Goal: Task Accomplishment & Management: Manage account settings

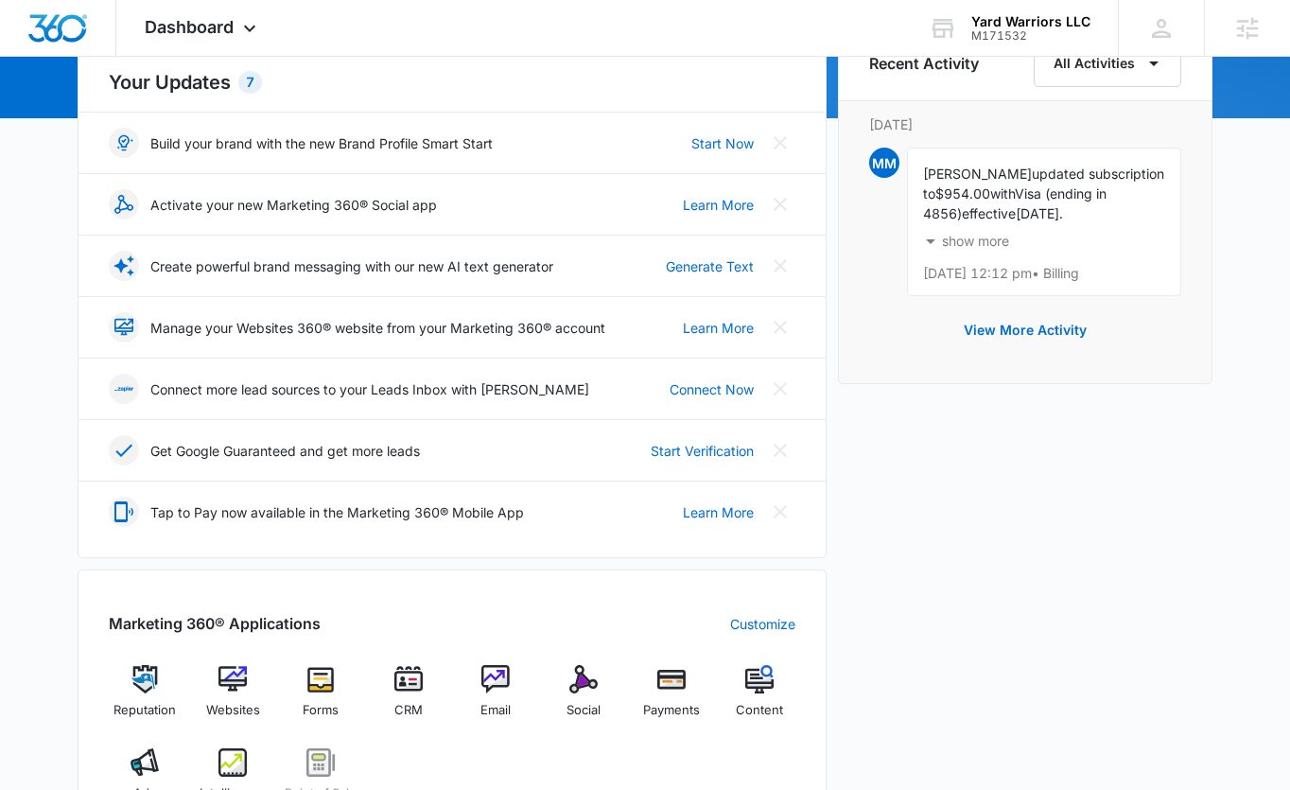
scroll to position [637, 0]
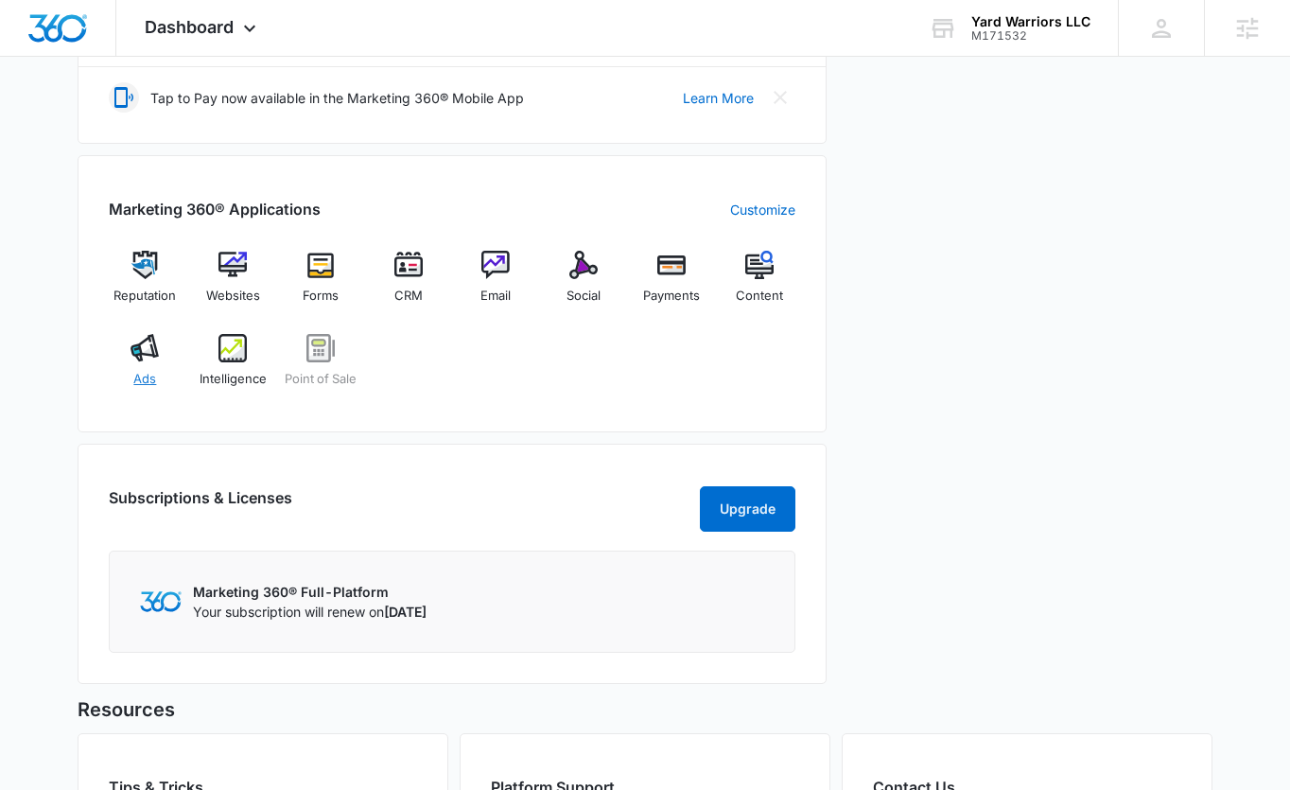
click at [158, 370] on div "Ads" at bounding box center [145, 368] width 73 height 68
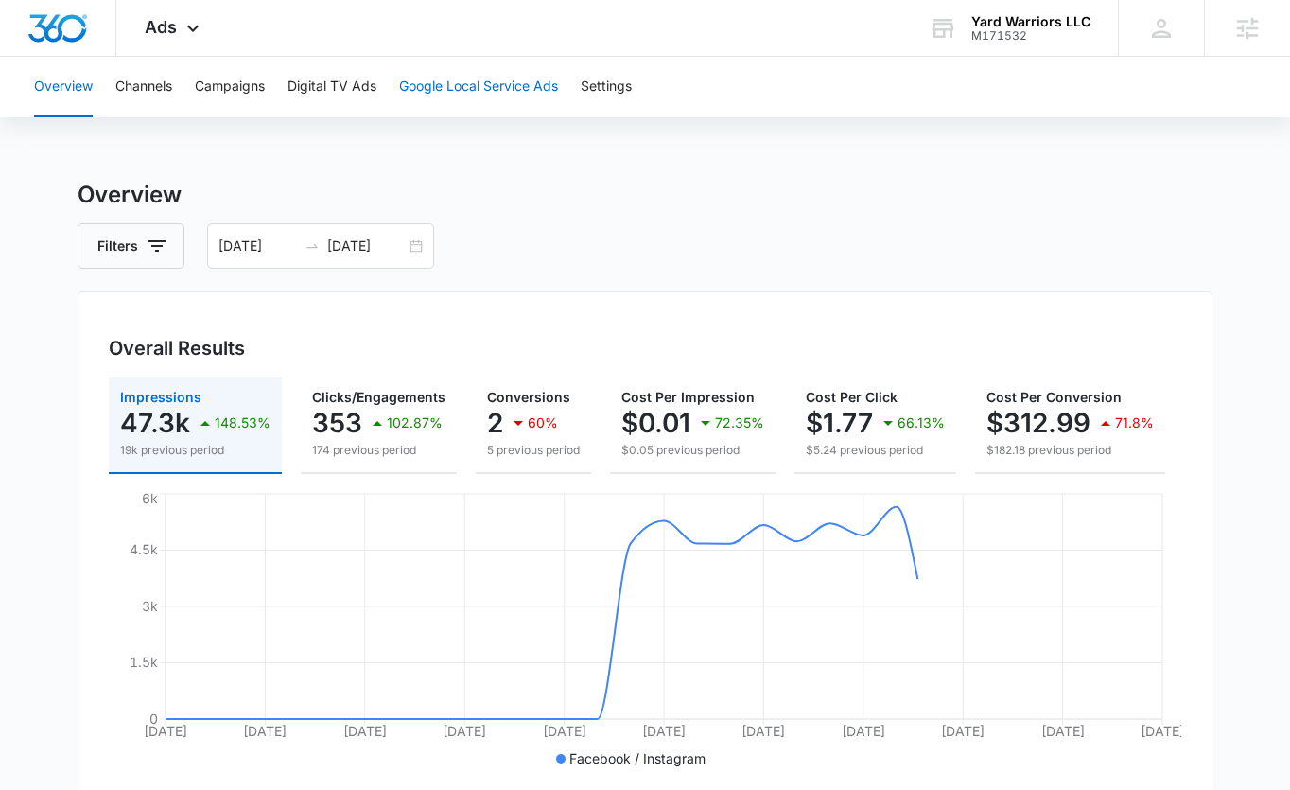
click at [463, 91] on button "Google Local Service Ads" at bounding box center [478, 87] width 159 height 61
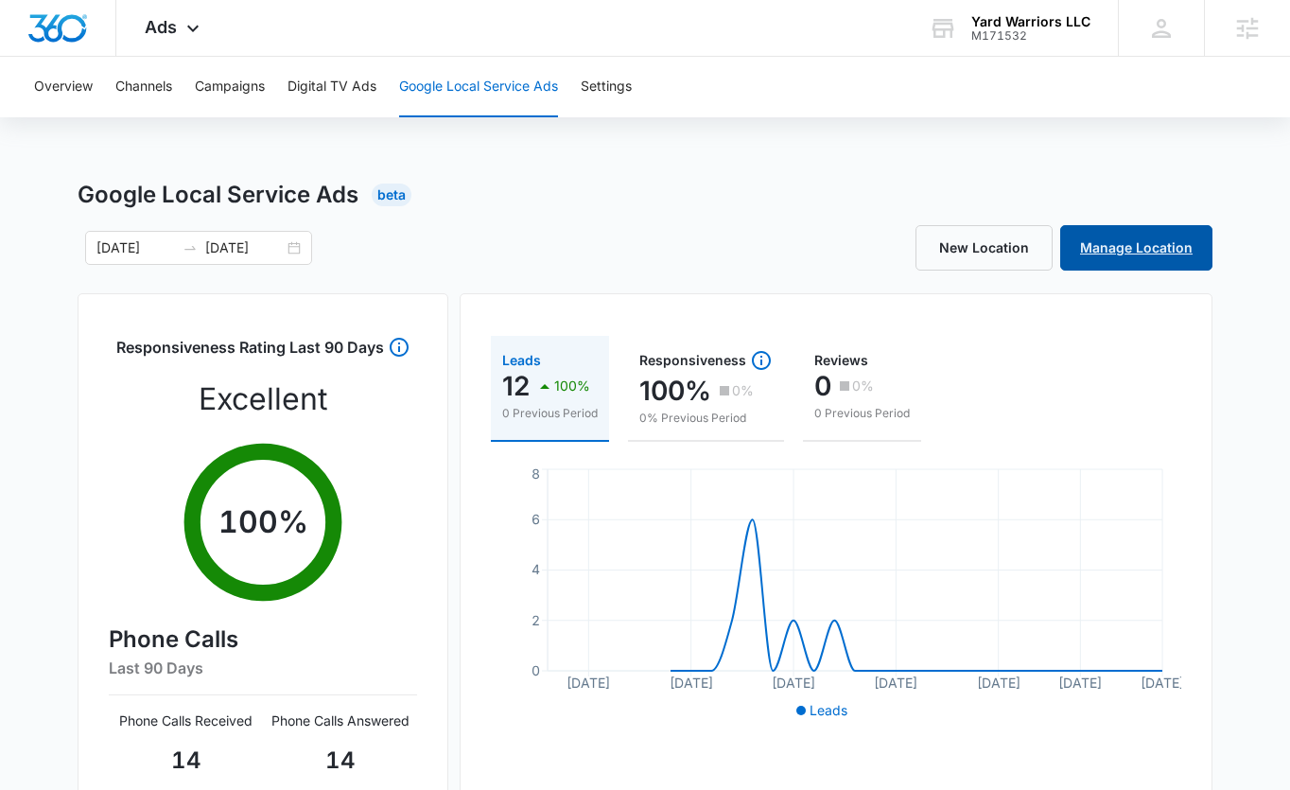
click at [1097, 239] on link "Manage Location" at bounding box center [1136, 247] width 152 height 45
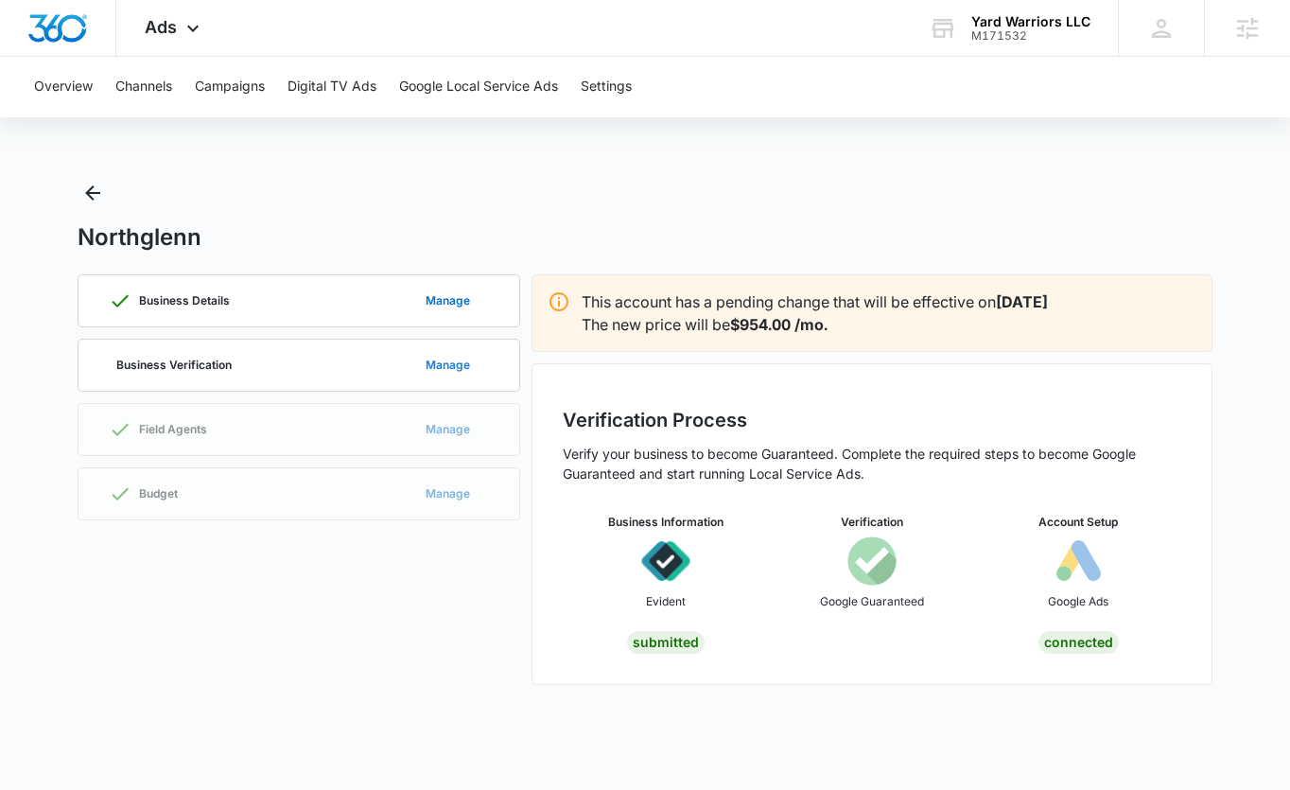
click at [460, 361] on button "Manage" at bounding box center [448, 364] width 82 height 45
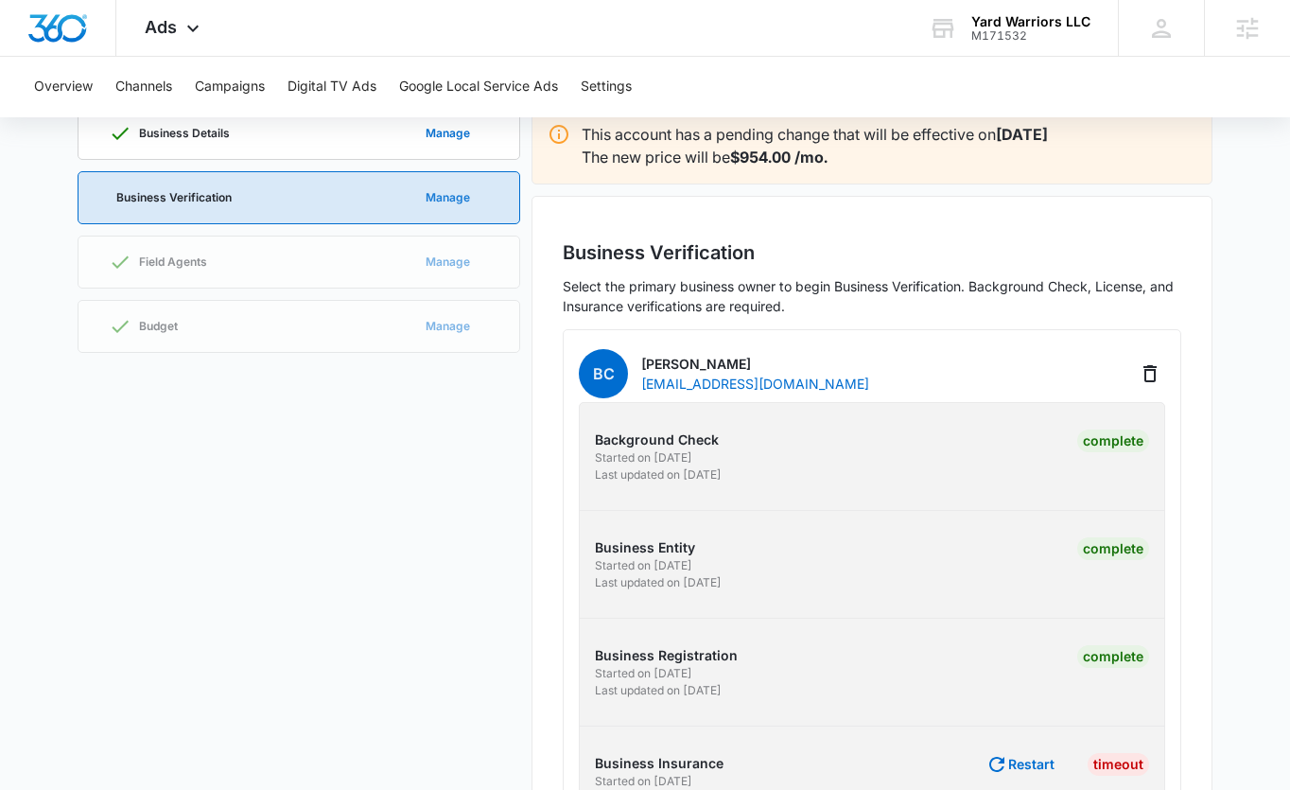
scroll to position [282, 0]
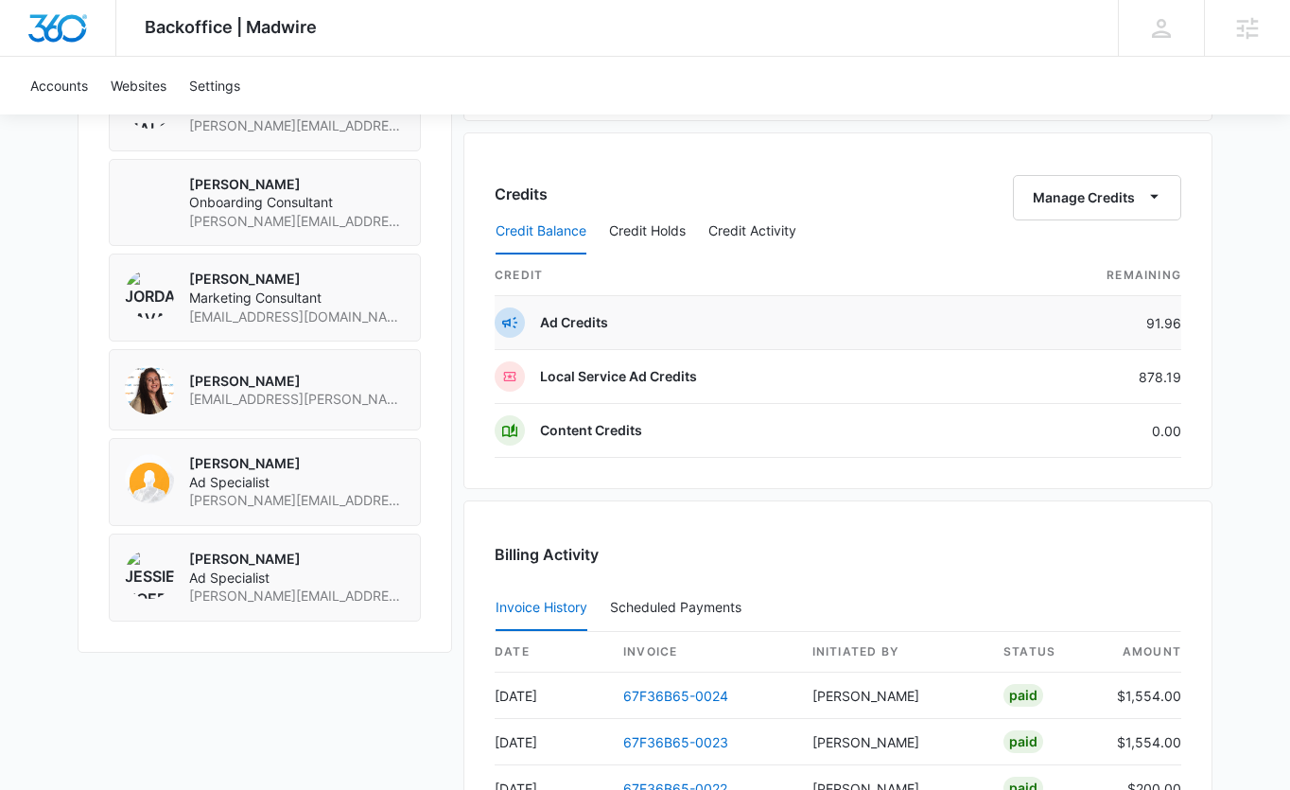
scroll to position [1564, 0]
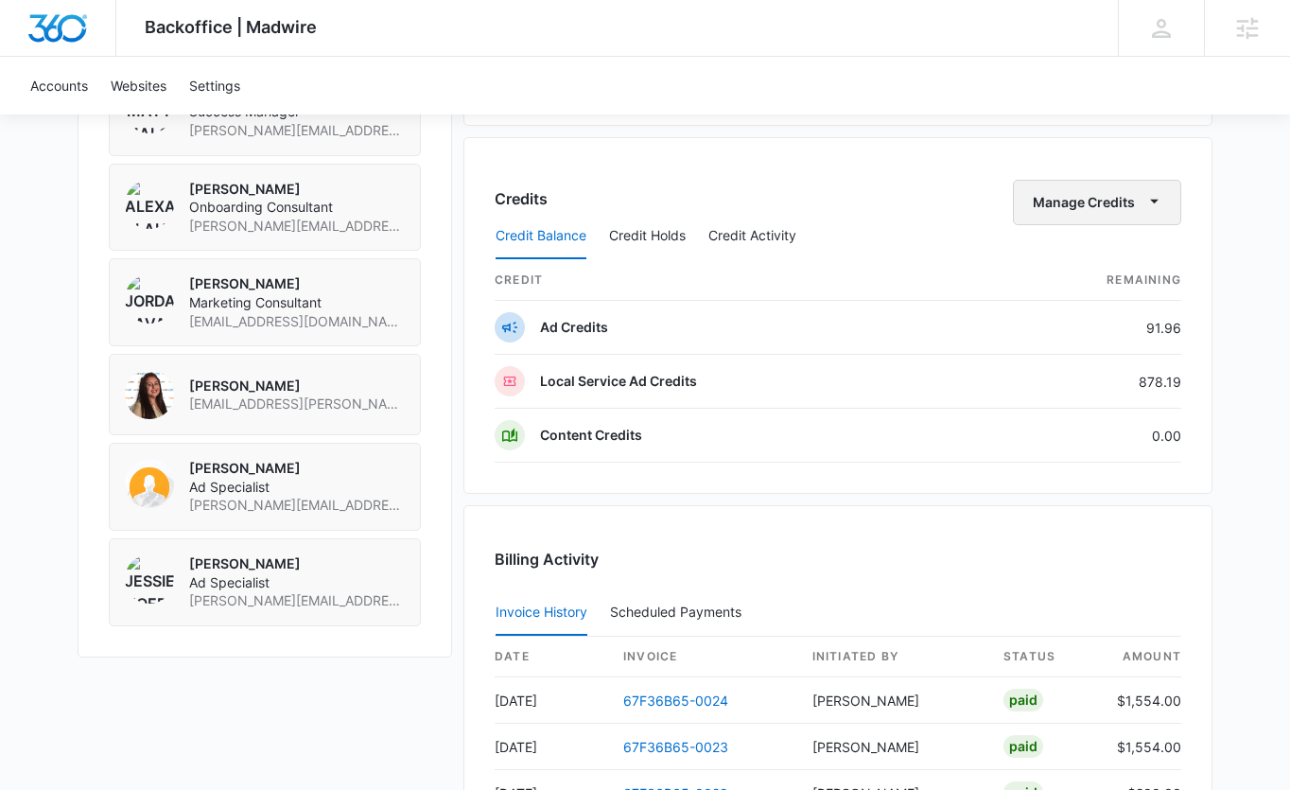
click at [1133, 203] on button "Manage Credits" at bounding box center [1097, 202] width 168 height 45
click at [1117, 264] on div "Transfer Credits" at bounding box center [1087, 262] width 99 height 13
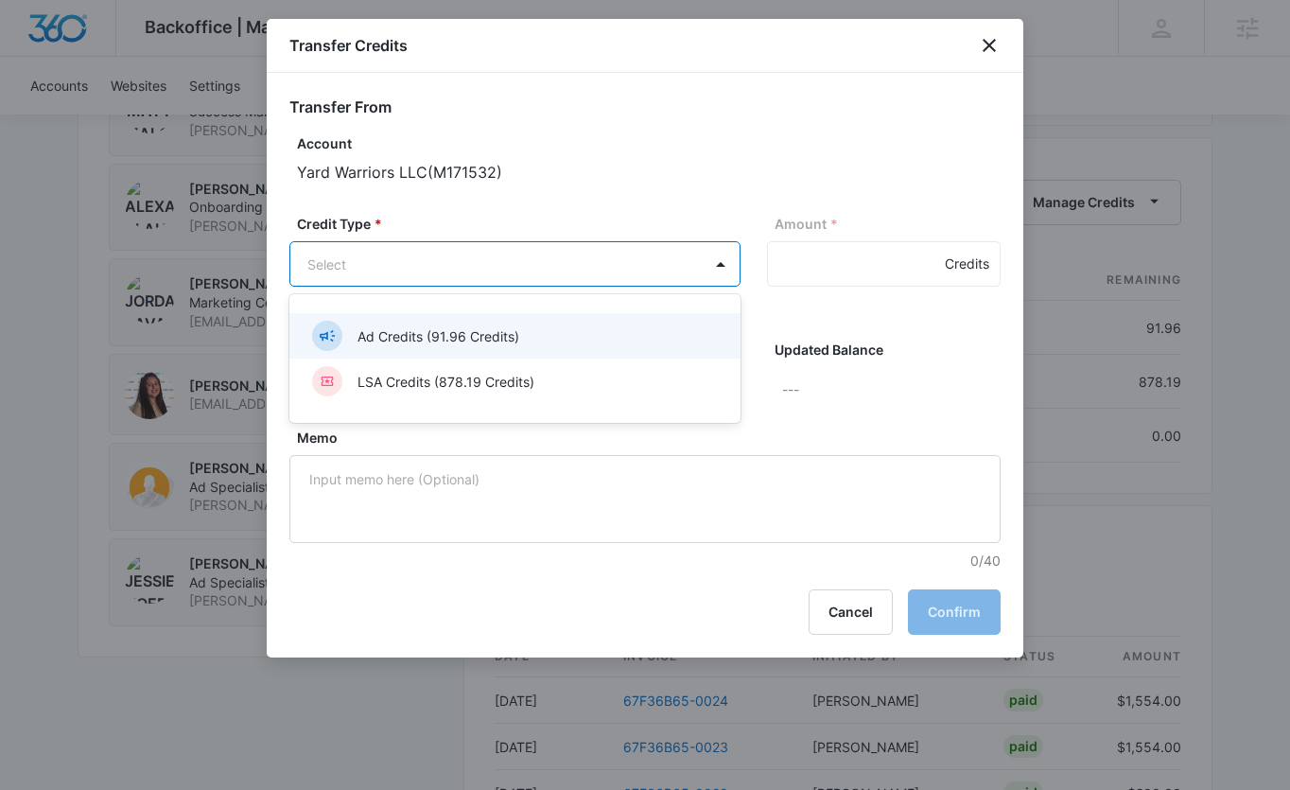
click at [578, 338] on div "Ad Credits (91.96 Credits)" at bounding box center [513, 336] width 402 height 30
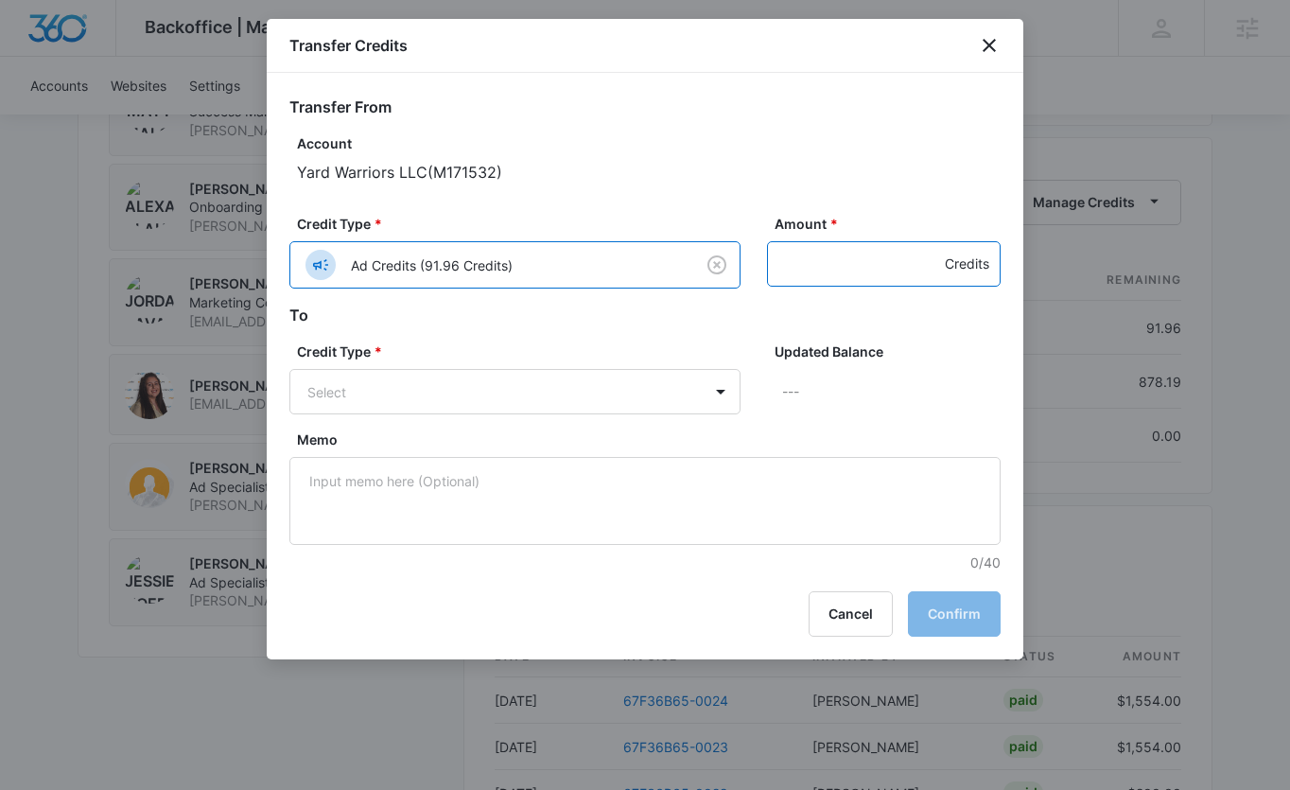
click at [814, 271] on input "Amount *" at bounding box center [884, 263] width 234 height 45
type input "91.96"
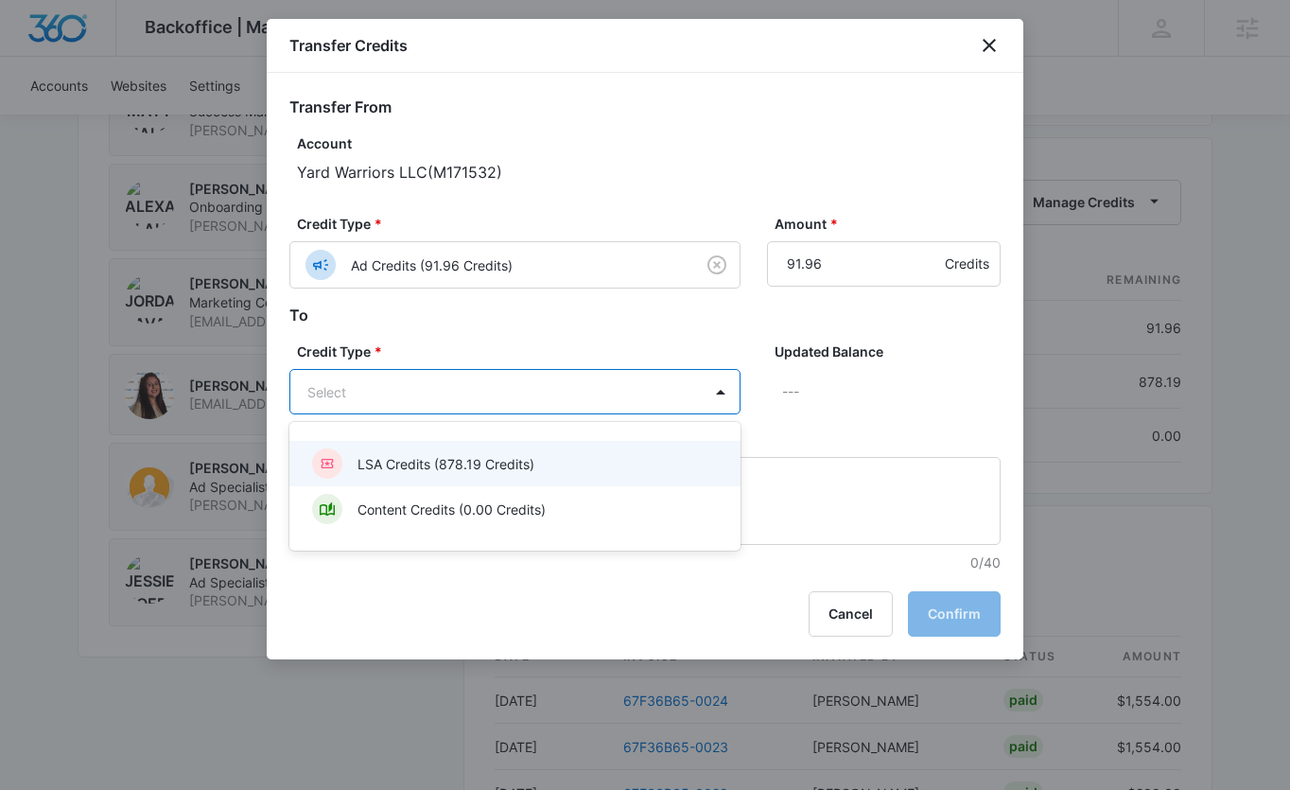
click at [551, 466] on div "LSA Credits (878.19 Credits)" at bounding box center [513, 463] width 402 height 30
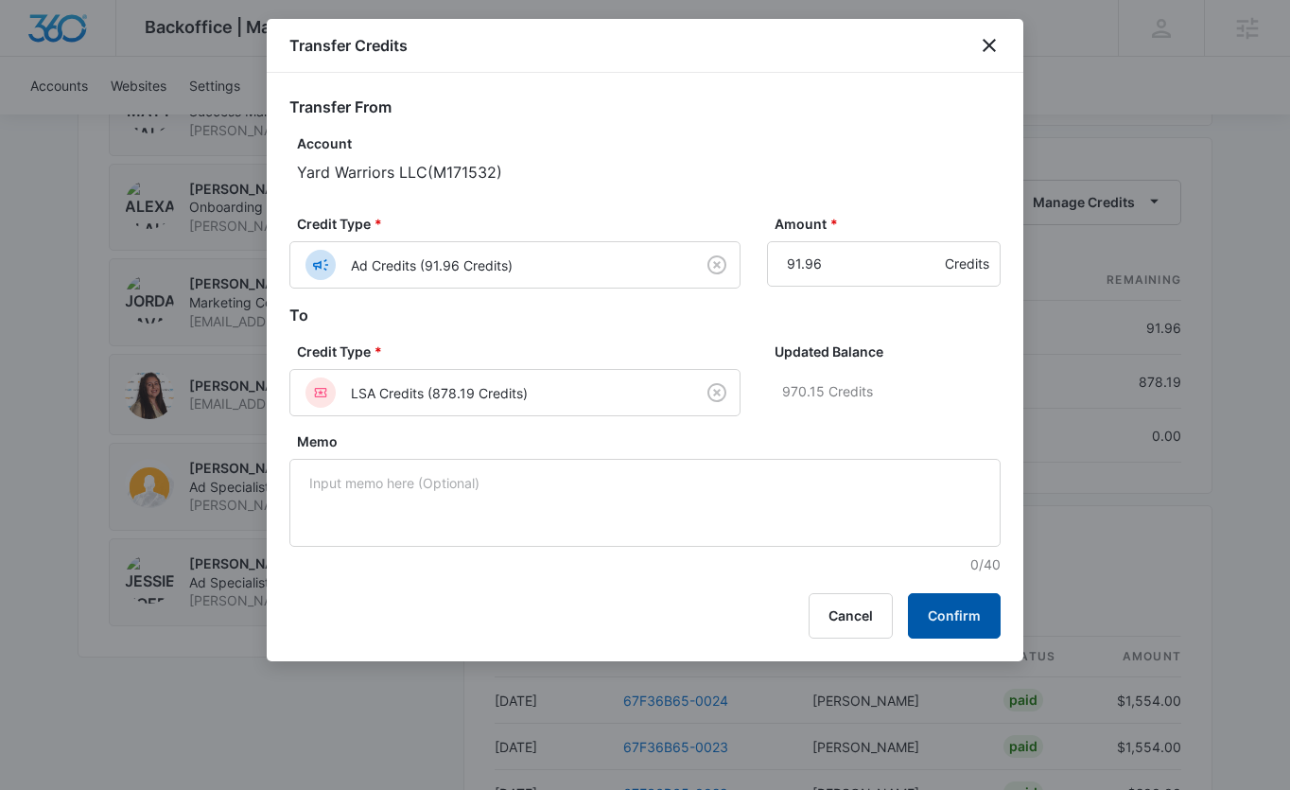
click at [955, 612] on button "Confirm" at bounding box center [954, 615] width 93 height 45
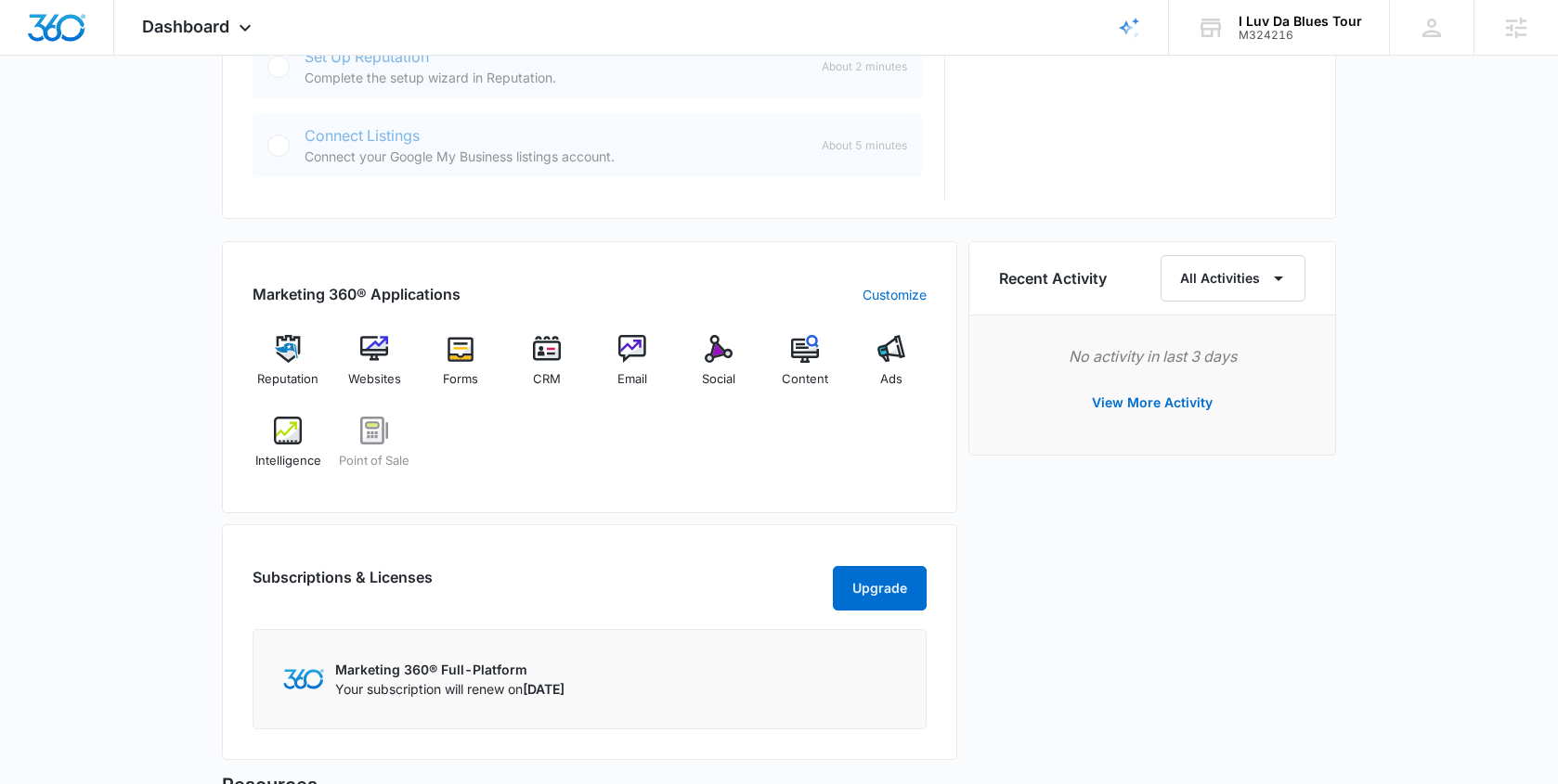
scroll to position [1071, 0]
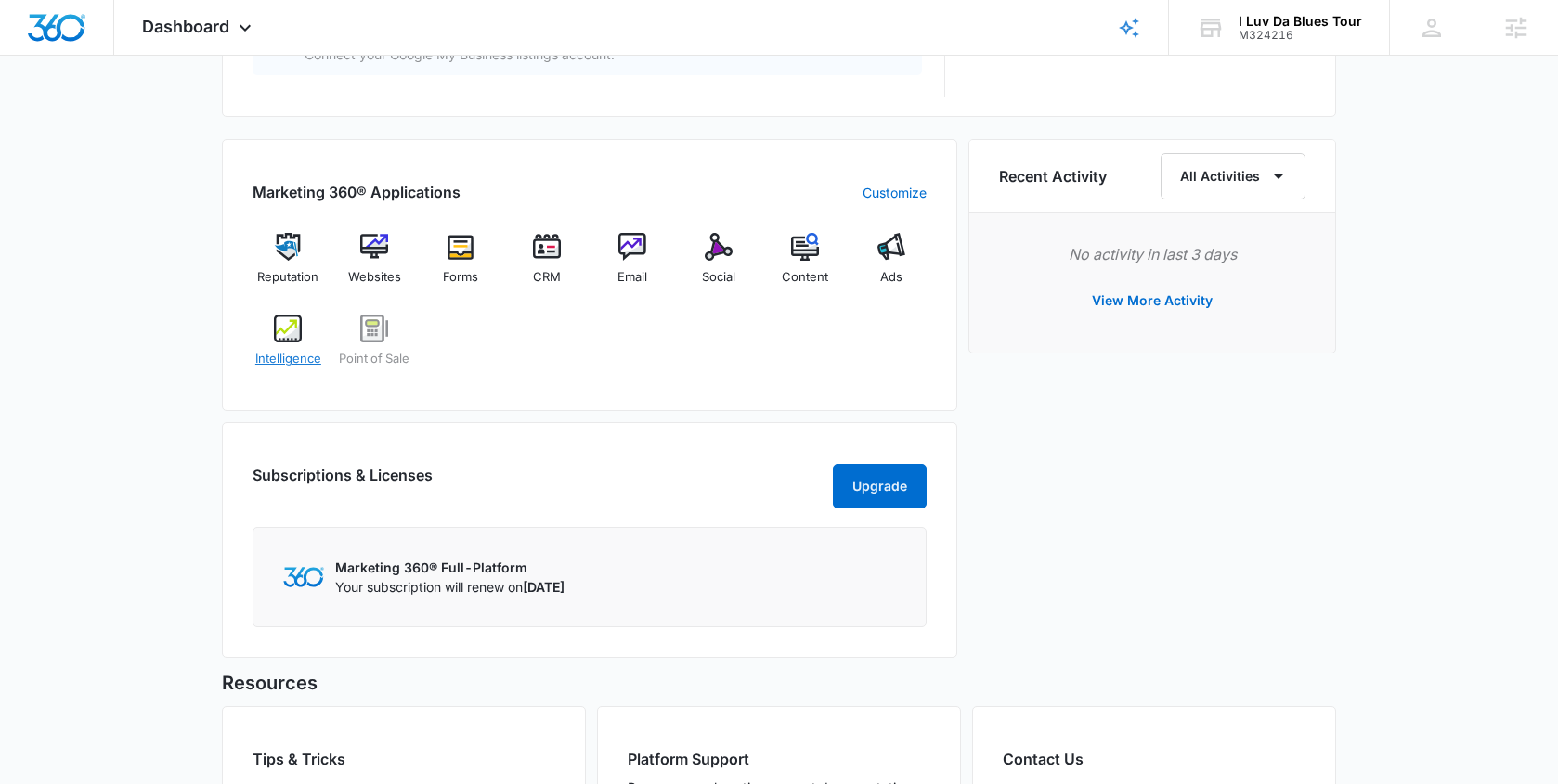
click at [286, 348] on div "Intelligence" at bounding box center [288, 348] width 72 height 67
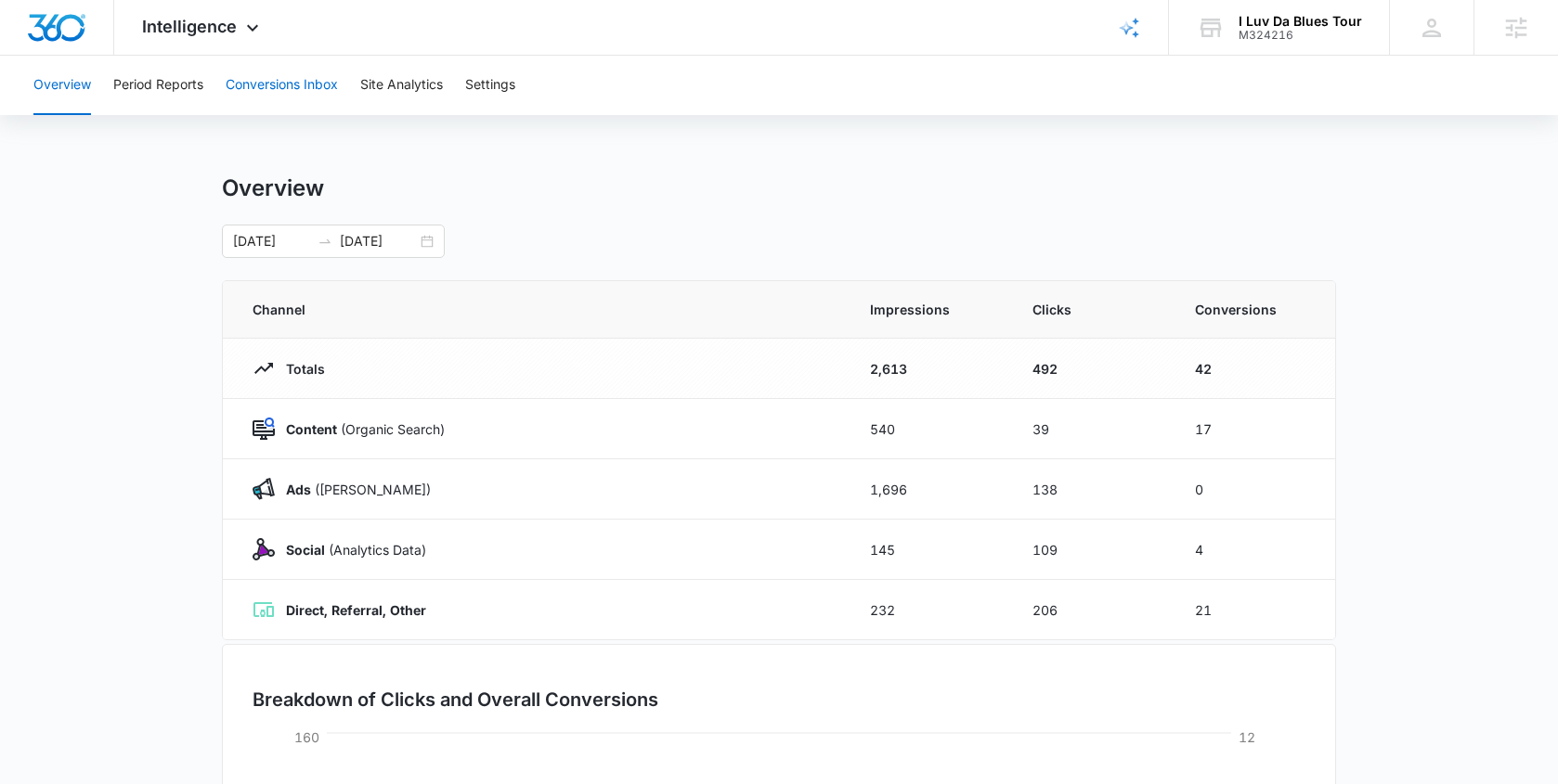
click at [268, 76] on button "Conversions Inbox" at bounding box center [282, 85] width 112 height 60
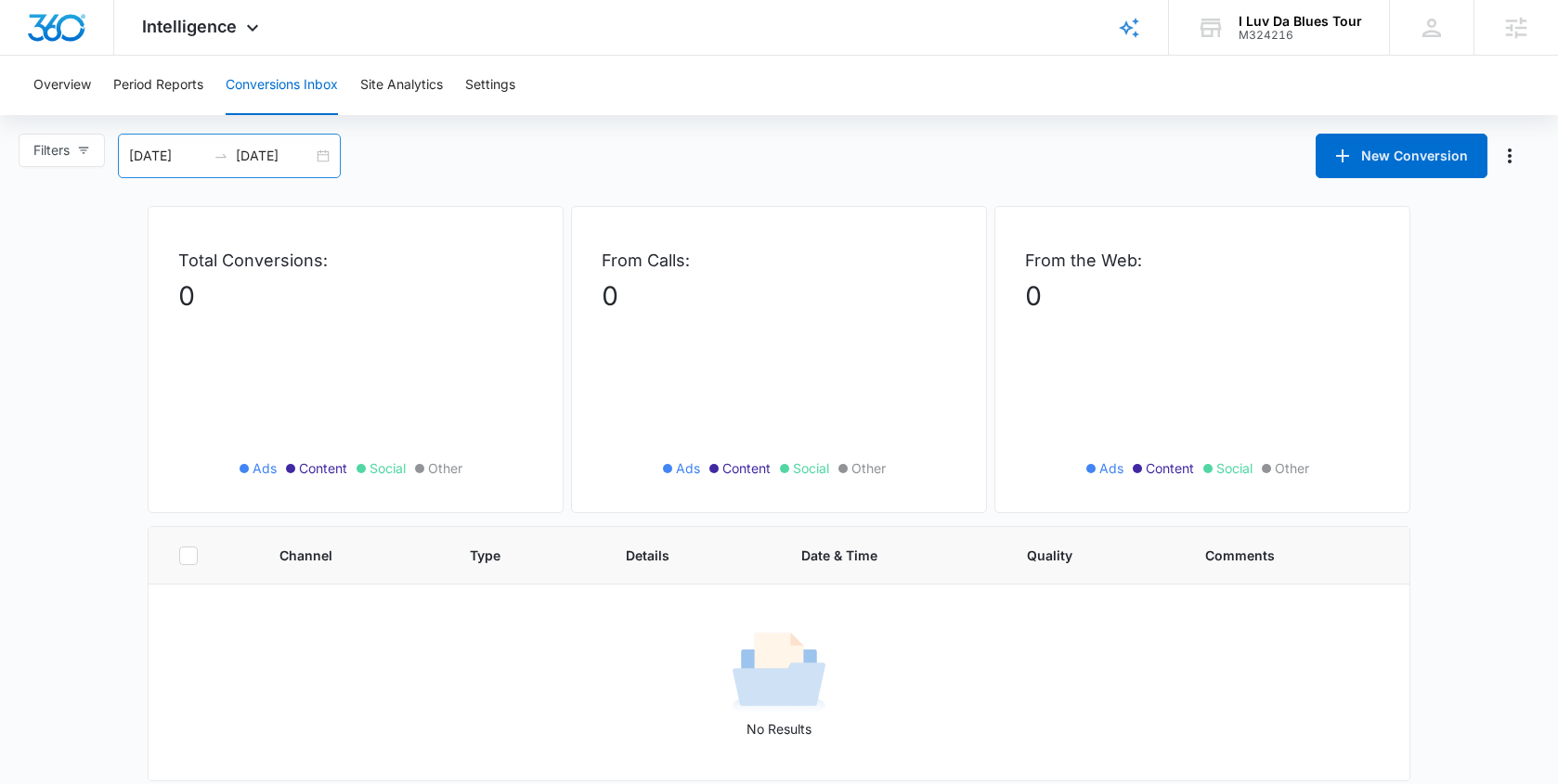
click at [327, 163] on div "09/03/2025 10/03/2025" at bounding box center [229, 155] width 223 height 44
click at [636, 144] on div "Filters 09/03/2025 10/03/2025 New Conversion Sep 2025 Su Mo Tu We Th Fr Sa 31 1…" at bounding box center [779, 155] width 1558 height 44
click at [182, 87] on button "Period Reports" at bounding box center [158, 85] width 90 height 60
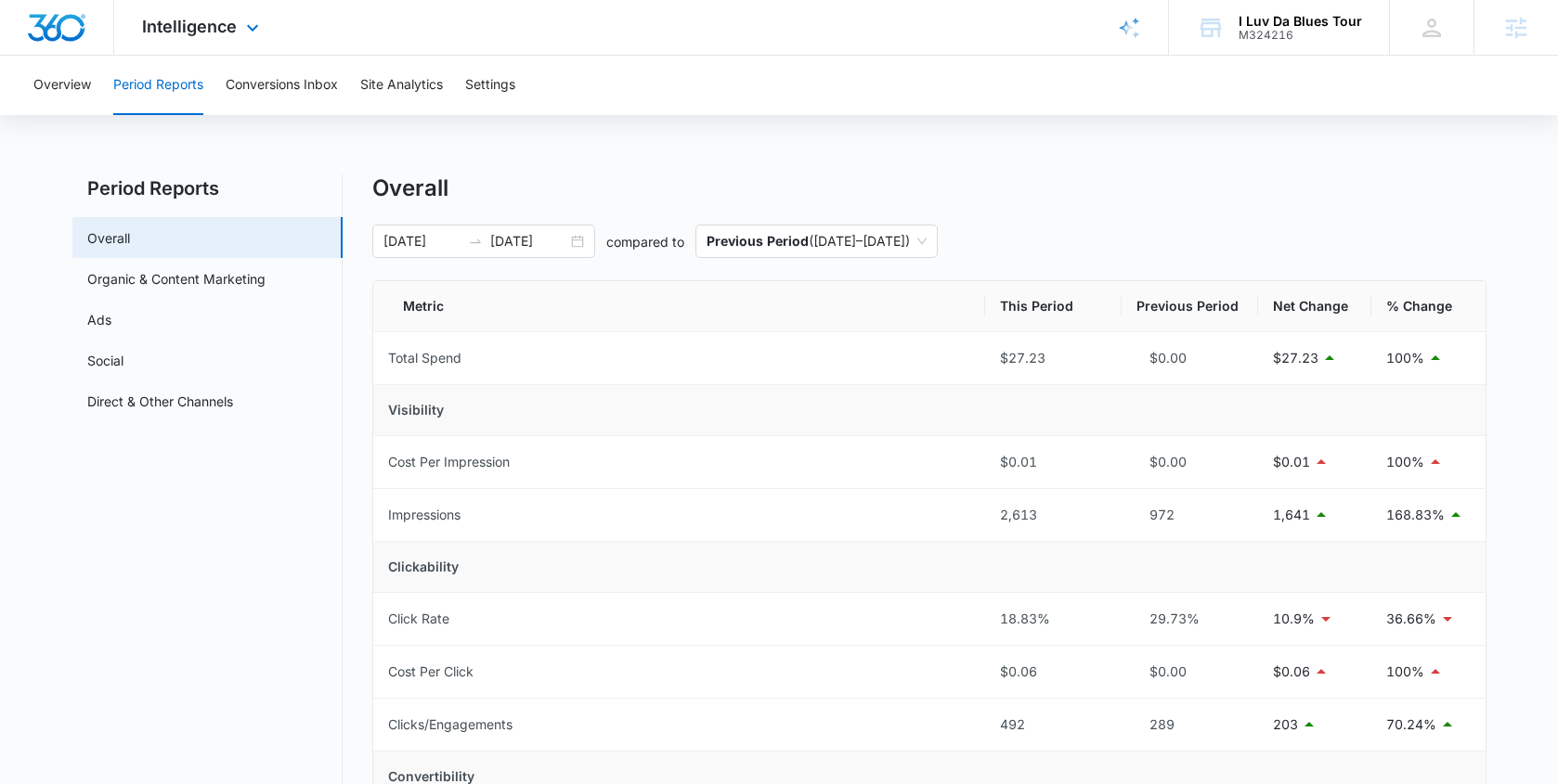
click at [188, 39] on div "Intelligence Apps Reputation Websites Forms CRM Email Social POS Content Ads In…" at bounding box center [202, 27] width 178 height 55
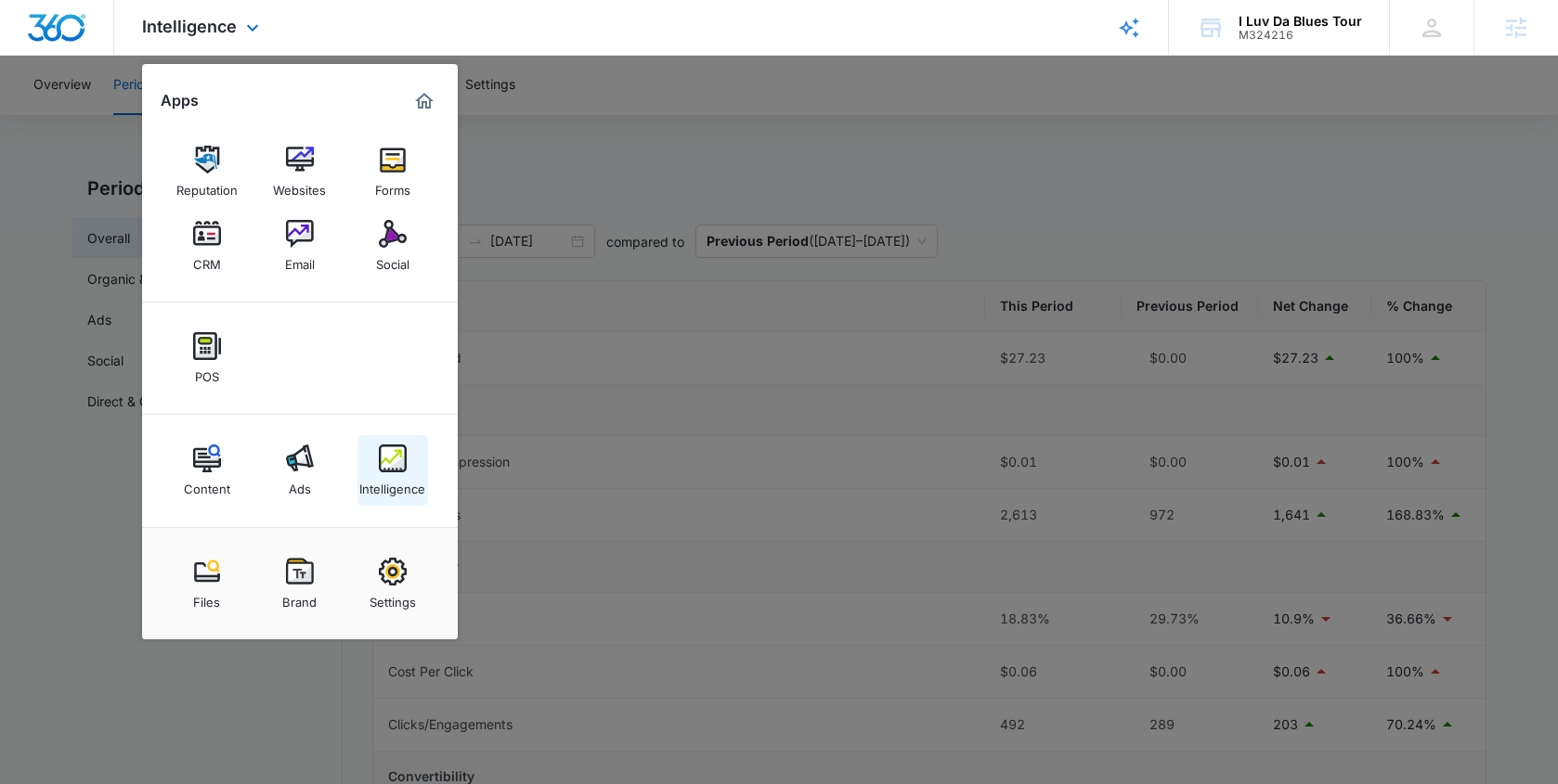
click at [381, 471] on img at bounding box center [393, 458] width 27 height 27
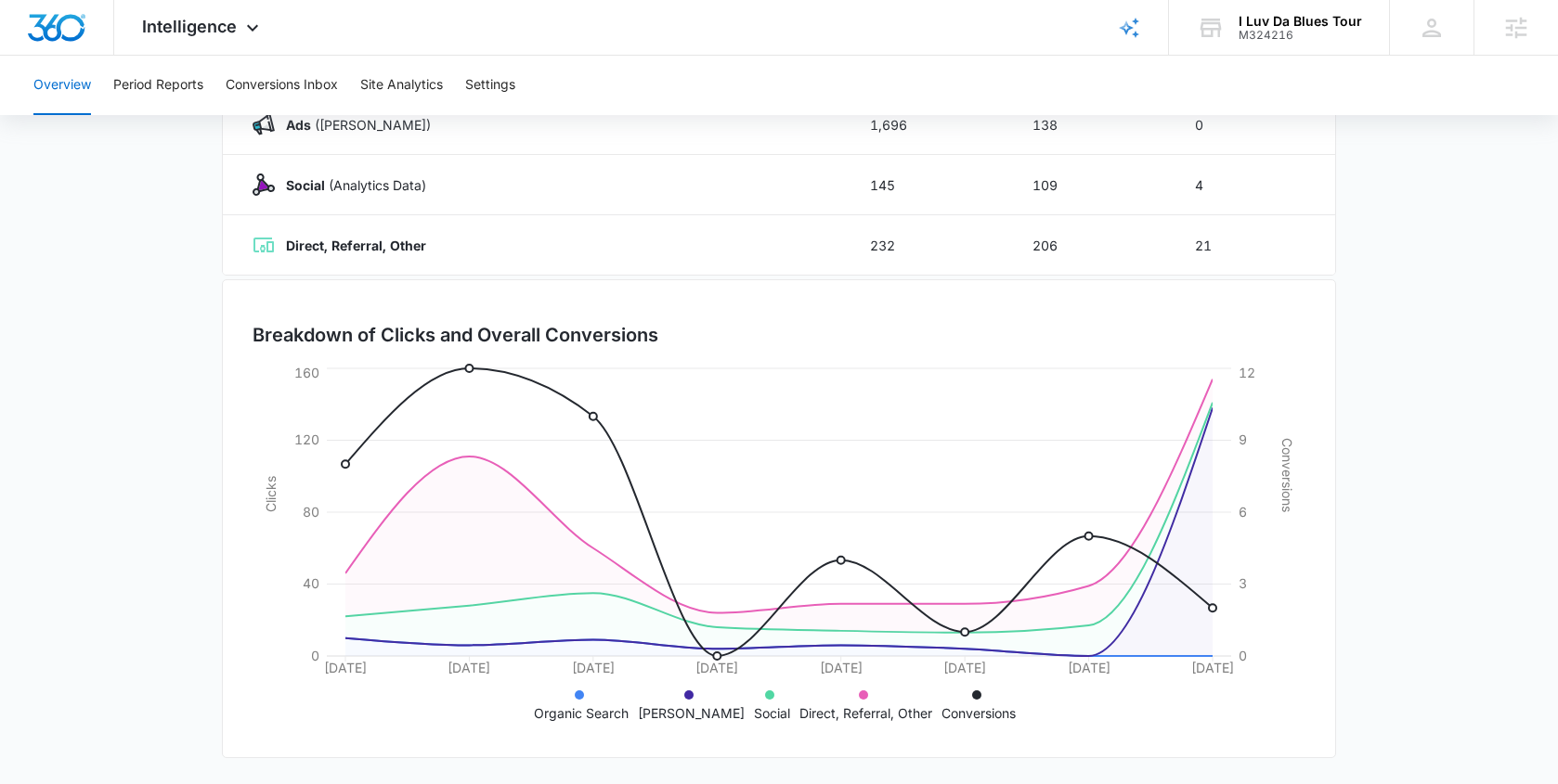
scroll to position [174, 0]
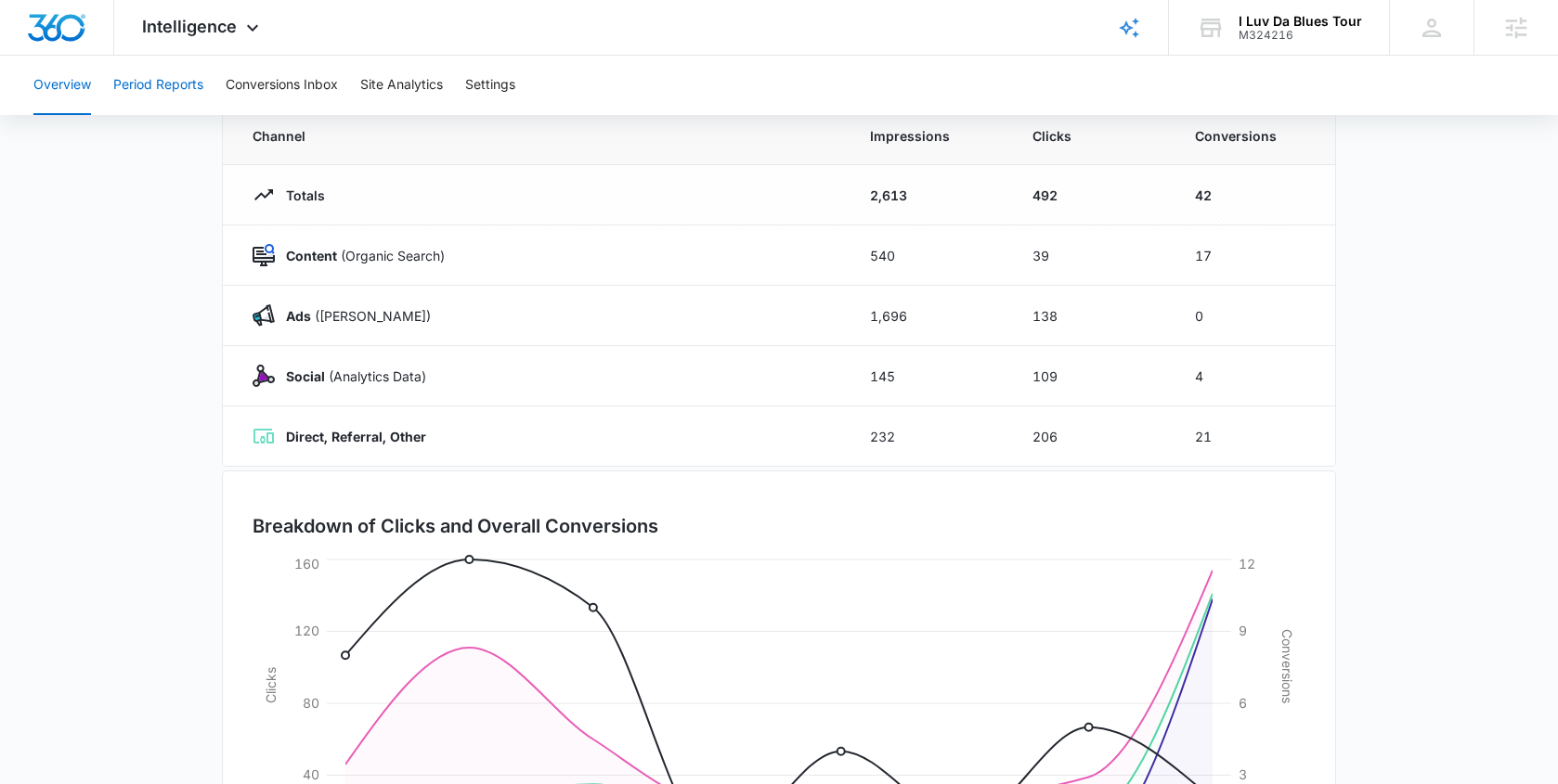
click at [174, 88] on button "Period Reports" at bounding box center [158, 85] width 90 height 60
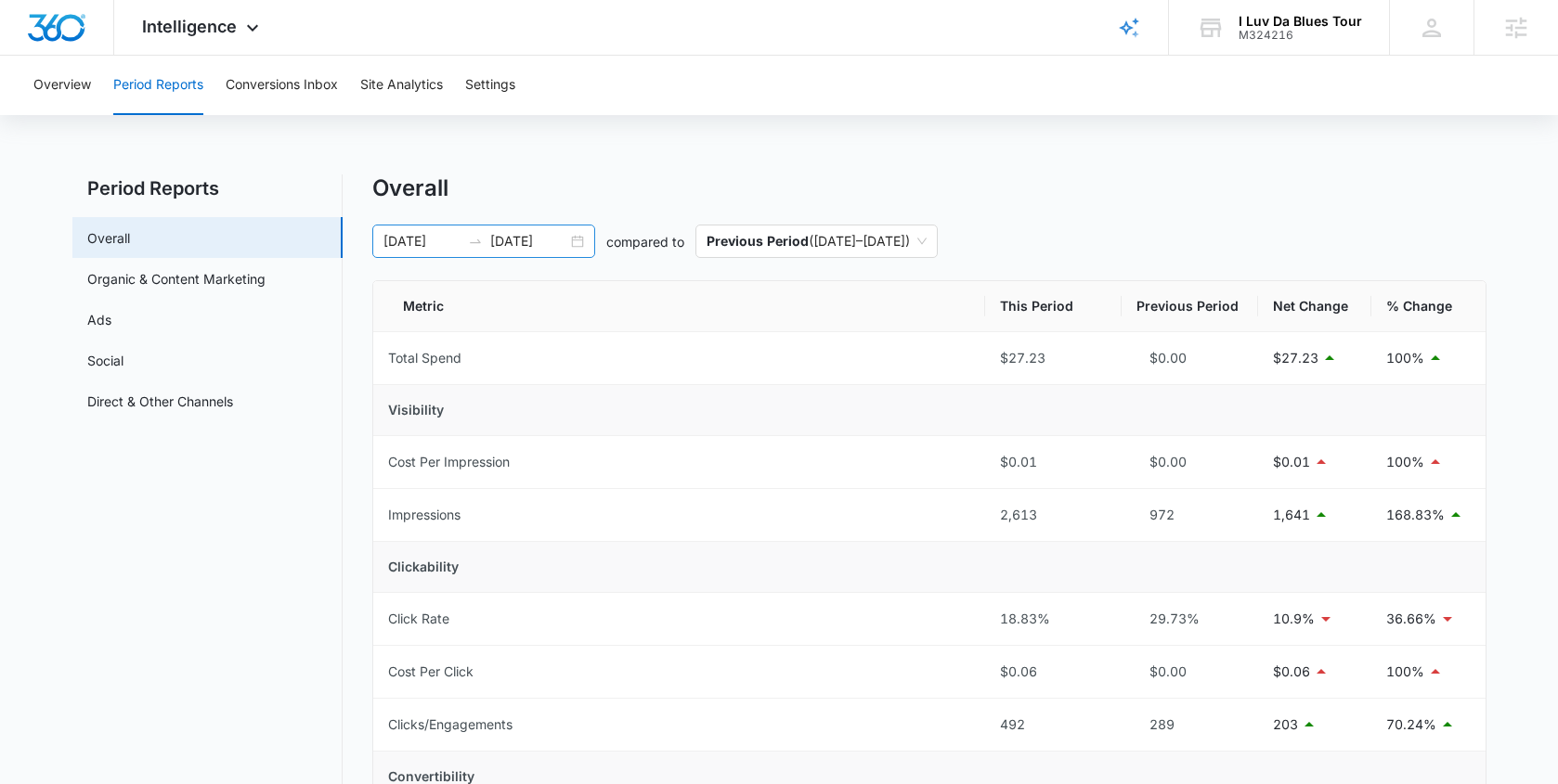
click at [577, 245] on div "09/25/2025 10/02/2025" at bounding box center [483, 241] width 223 height 33
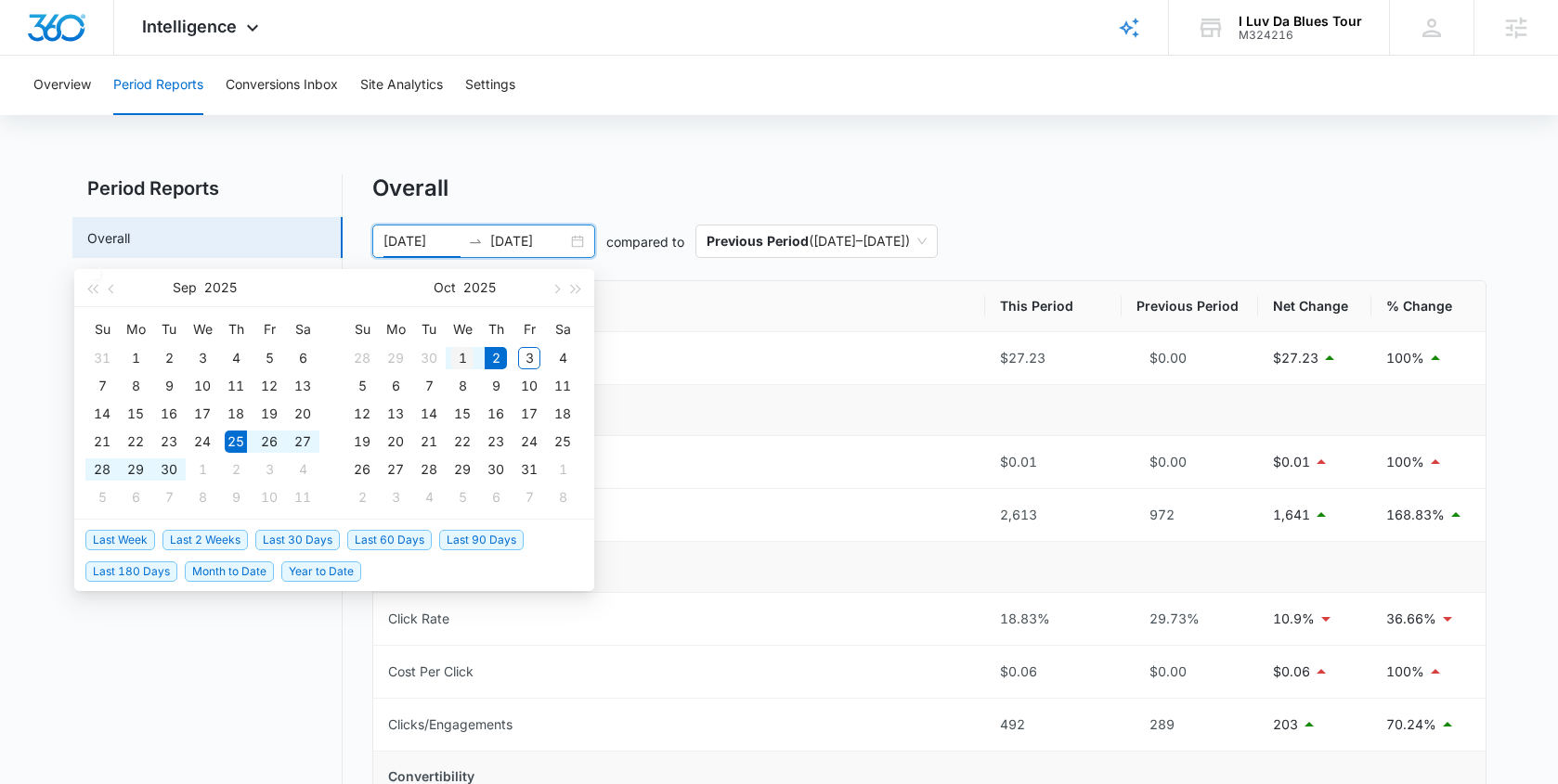
type input "10/01/2025"
click at [458, 359] on div "1" at bounding box center [462, 358] width 23 height 23
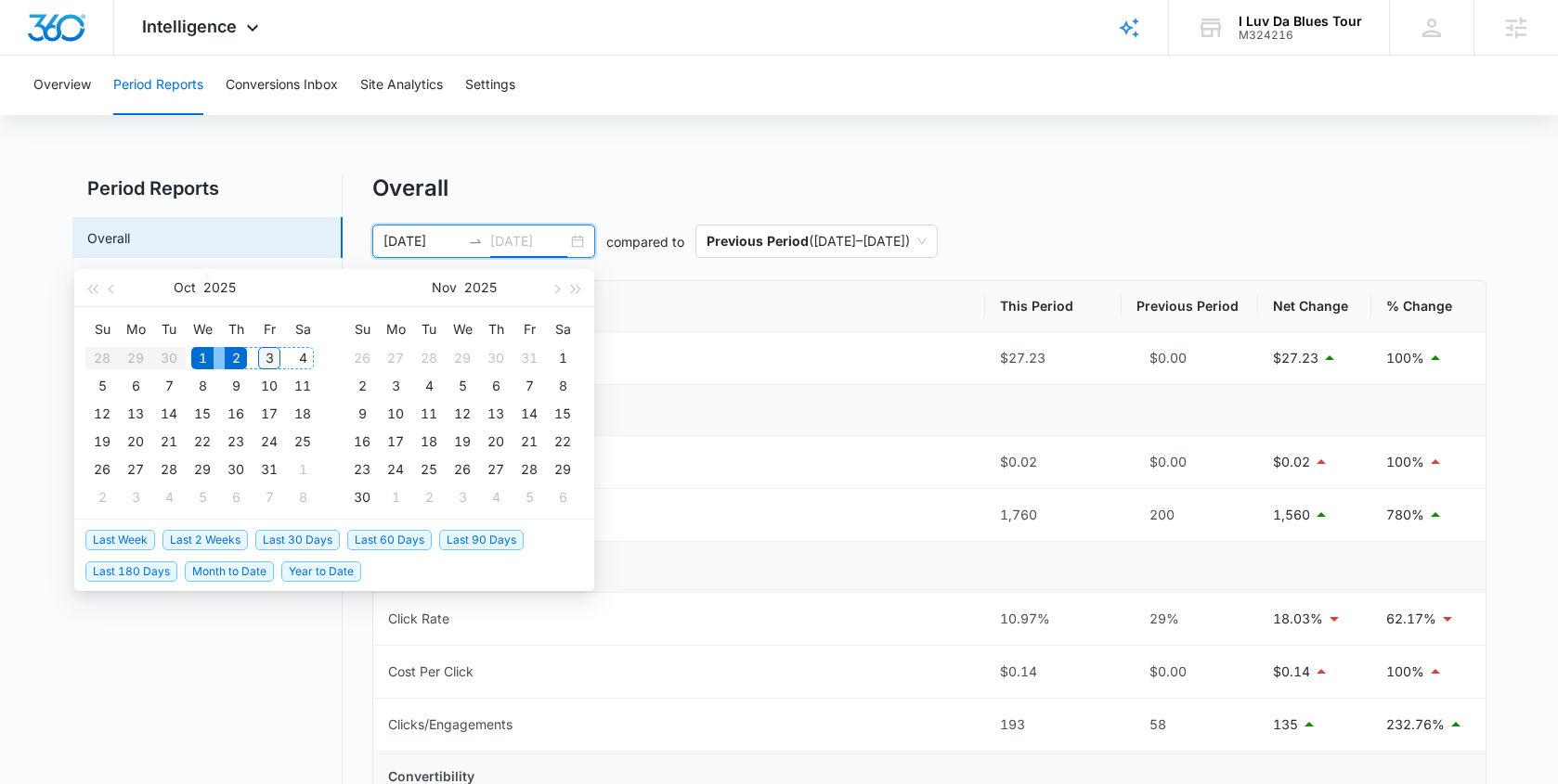
type input "10/03/2025"
click at [266, 364] on div "3" at bounding box center [269, 358] width 23 height 23
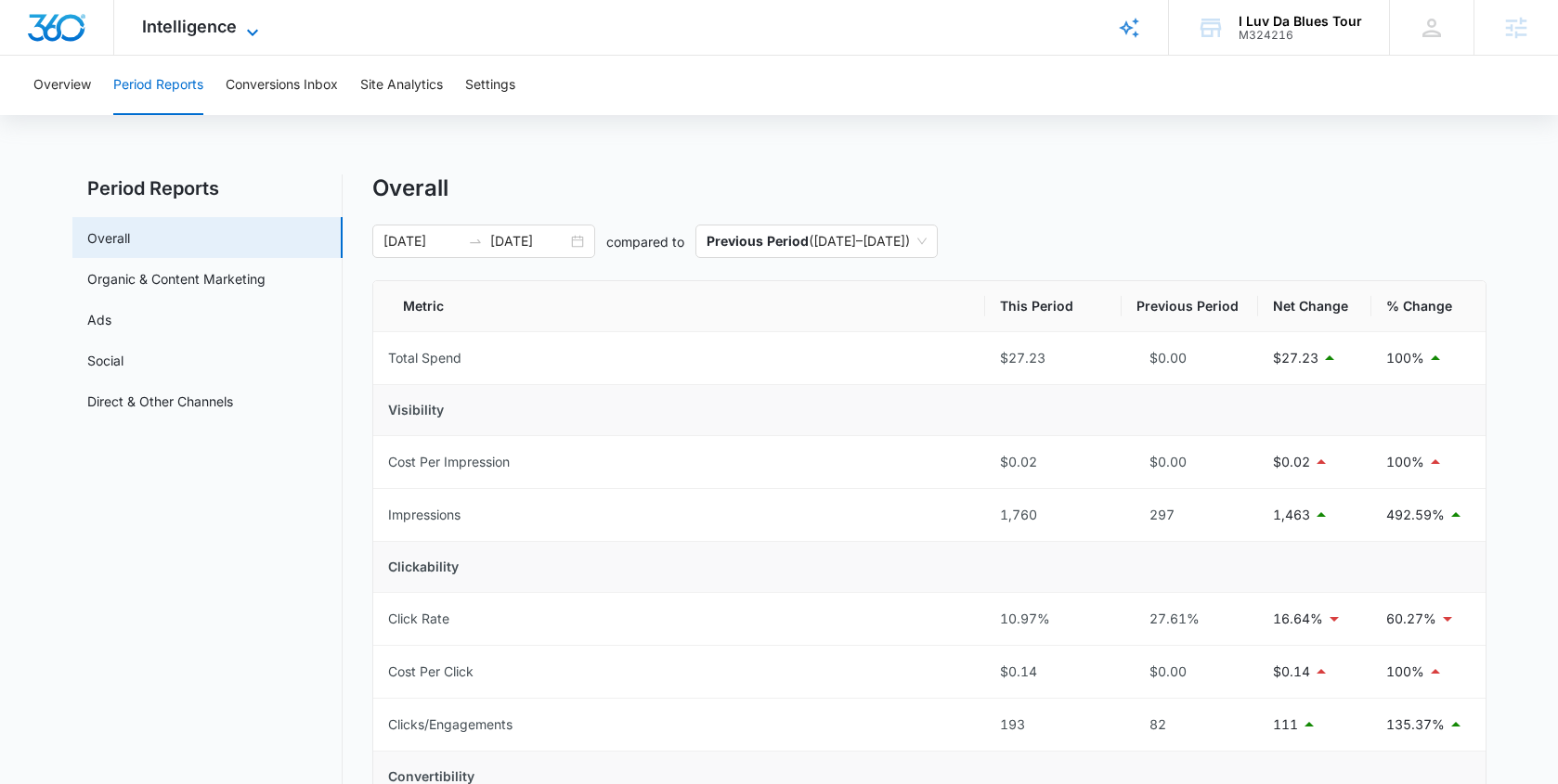
click at [224, 29] on span "Intelligence" at bounding box center [189, 26] width 94 height 20
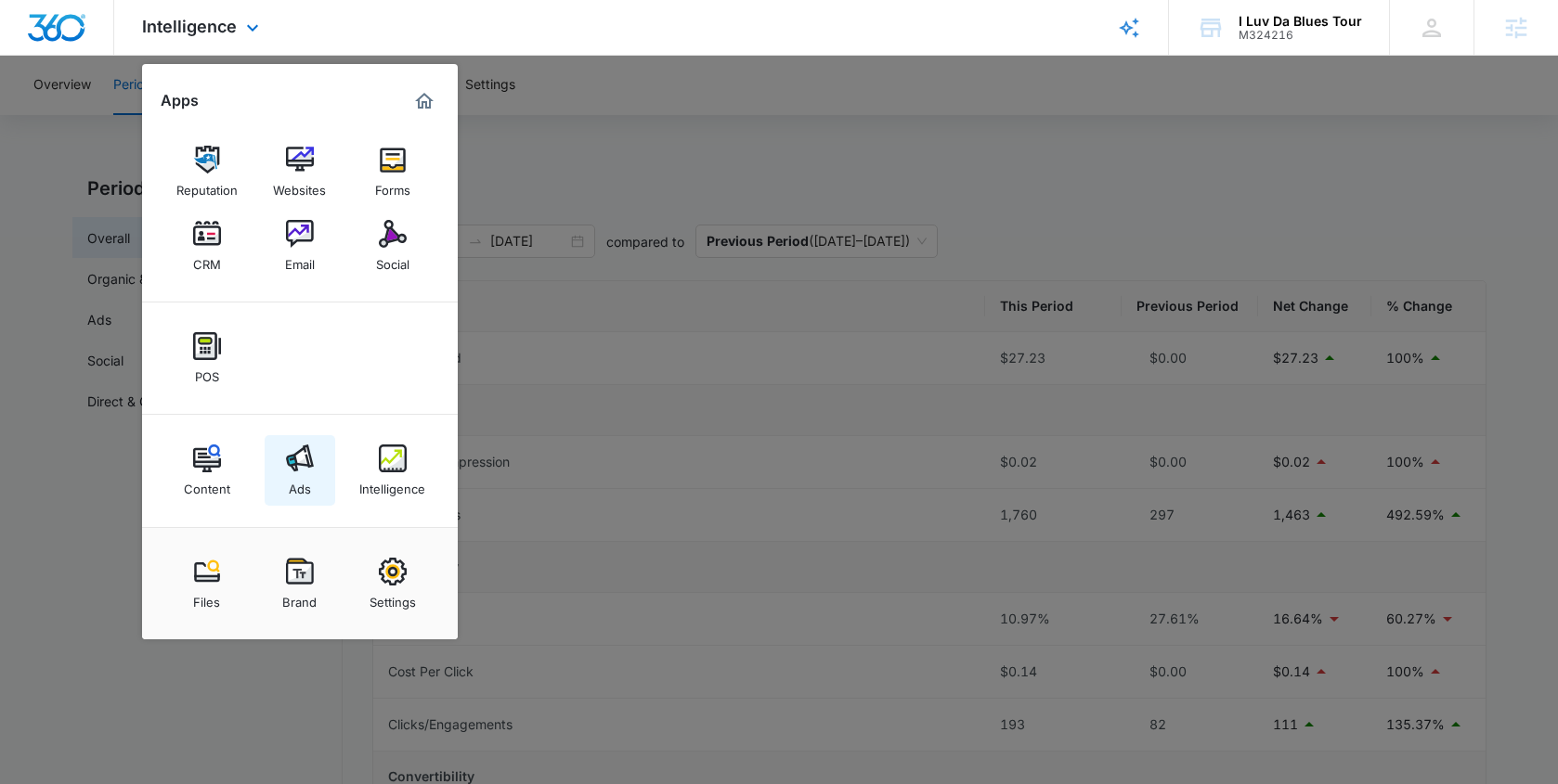
click at [308, 483] on div "Ads" at bounding box center [299, 484] width 23 height 25
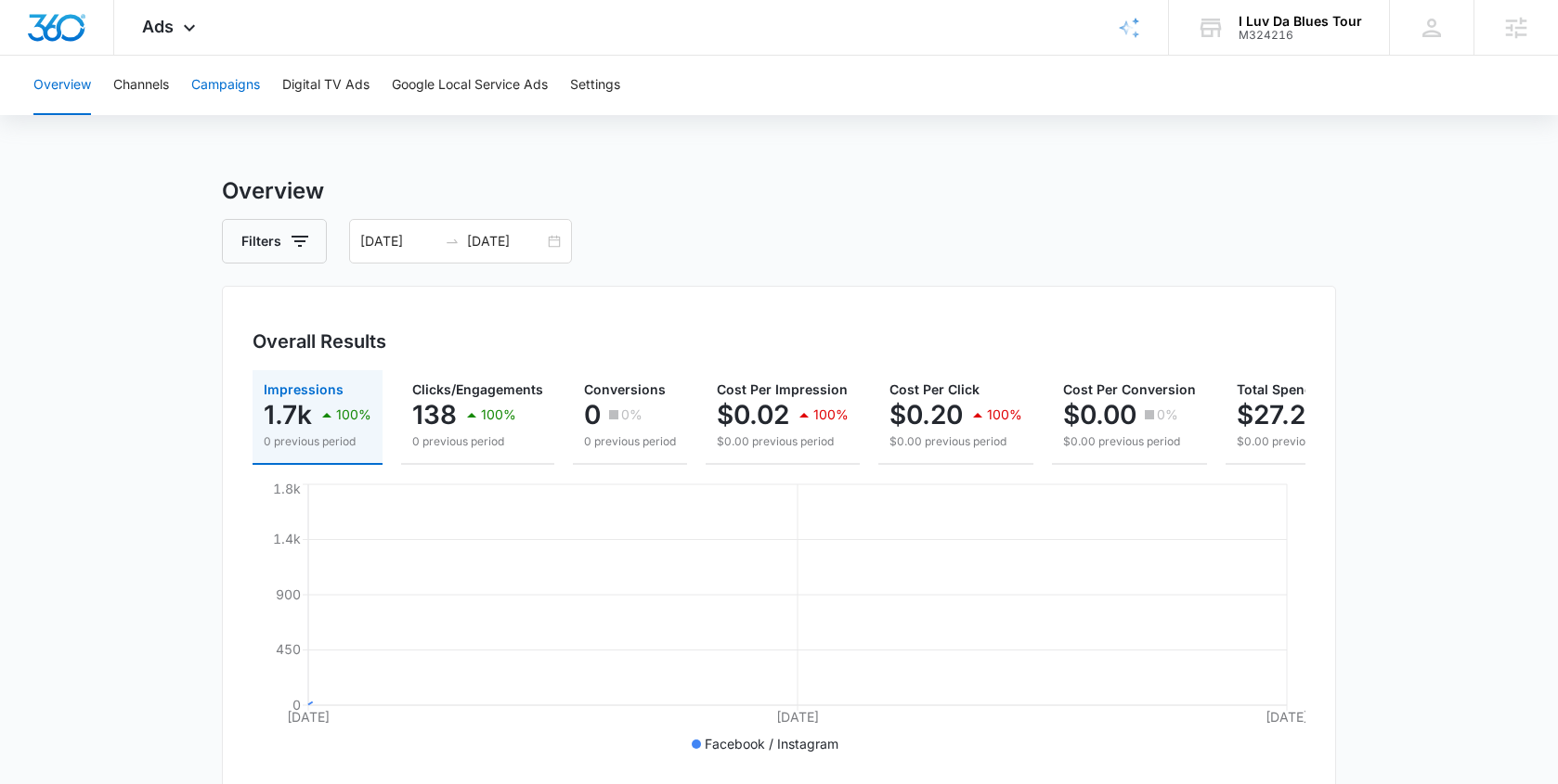
click at [227, 80] on button "Campaigns" at bounding box center [226, 85] width 69 height 60
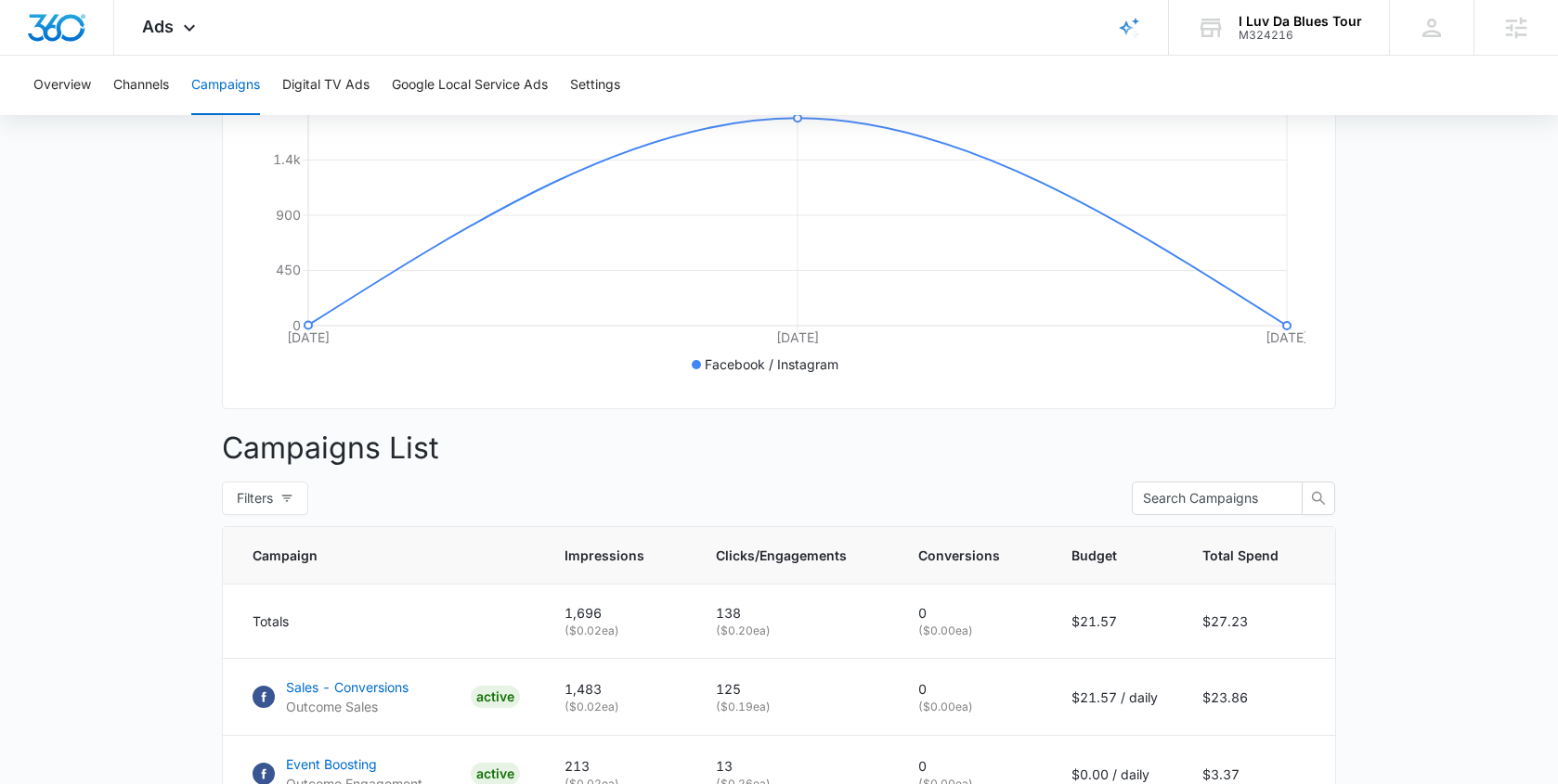
scroll to position [540, 0]
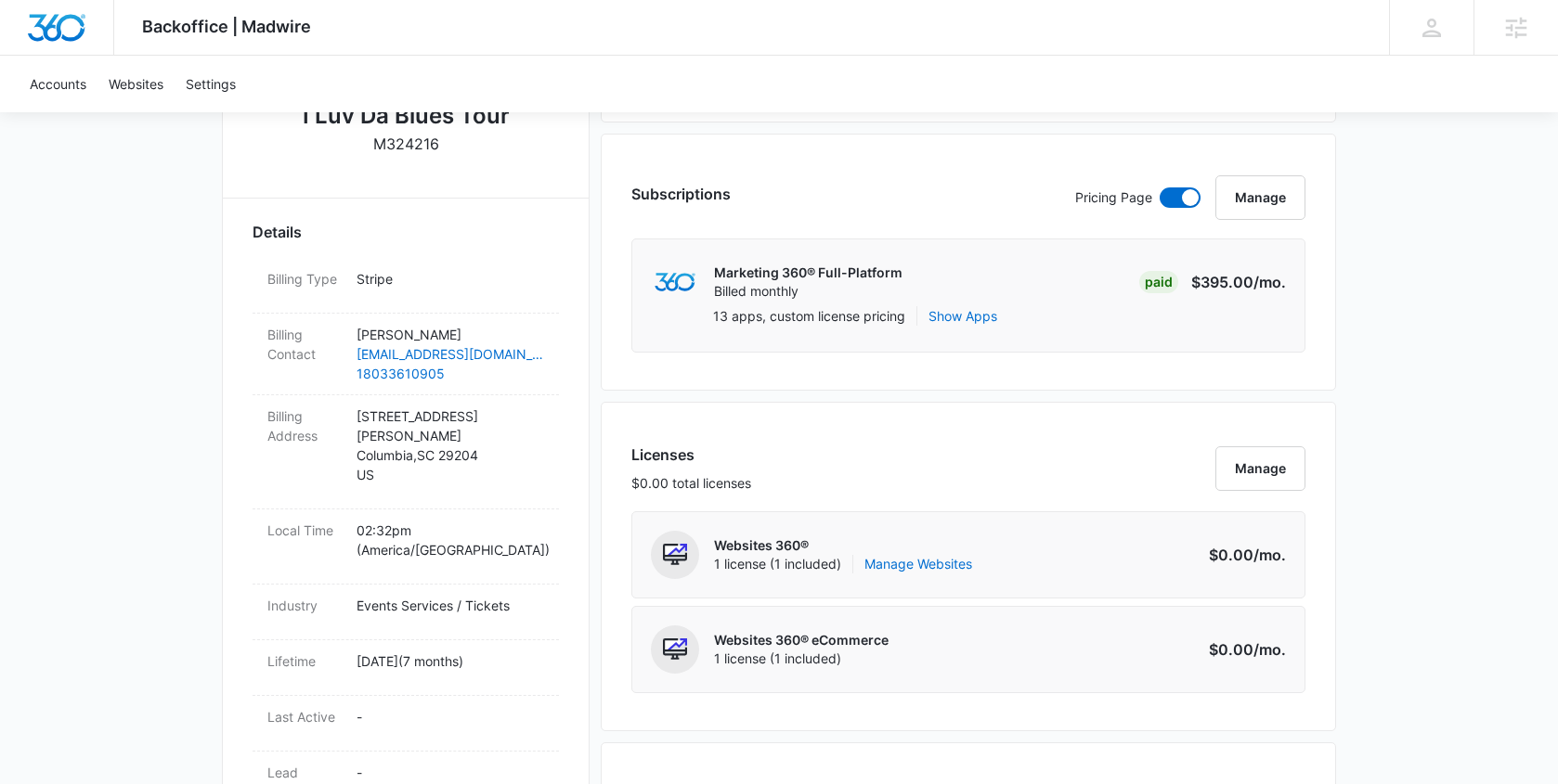
scroll to position [106, 0]
